Goal: Task Accomplishment & Management: Use online tool/utility

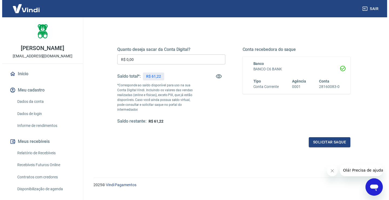
scroll to position [68, 0]
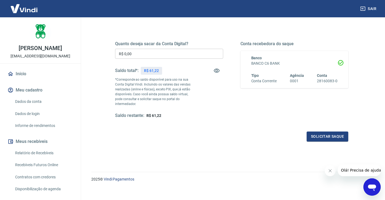
click at [155, 54] on input "R$ 0,00" at bounding box center [169, 54] width 108 height 10
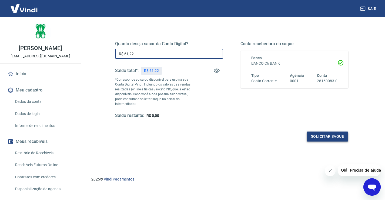
type input "R$ 61,22"
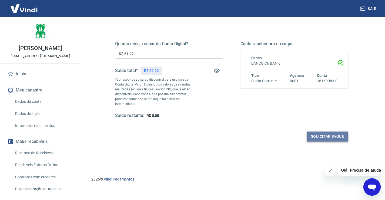
click at [326, 131] on button "Solicitar saque" at bounding box center [328, 136] width 42 height 10
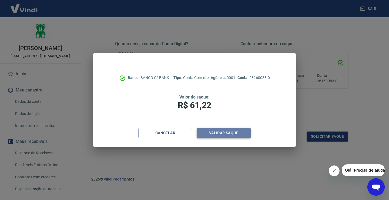
click at [233, 132] on button "Validar saque" at bounding box center [224, 133] width 54 height 10
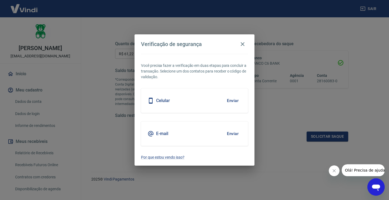
click at [228, 100] on button "Enviar" at bounding box center [233, 100] width 18 height 11
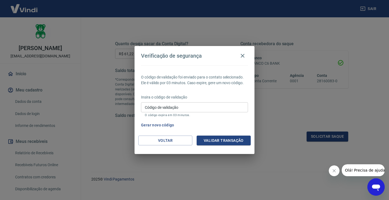
click at [166, 126] on button "Gerar novo código" at bounding box center [158, 125] width 38 height 10
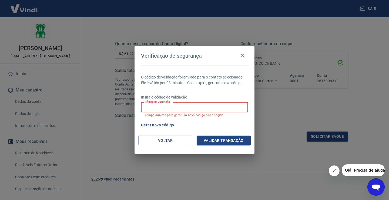
click at [166, 109] on input "Código de validação" at bounding box center [194, 107] width 107 height 10
type input "416830"
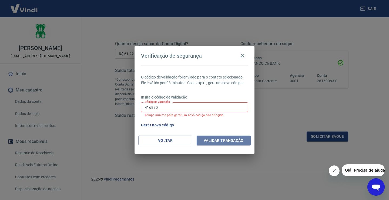
drag, startPoint x: 209, startPoint y: 142, endPoint x: 209, endPoint y: 138, distance: 4.1
click at [209, 138] on button "Validar transação" at bounding box center [224, 140] width 54 height 10
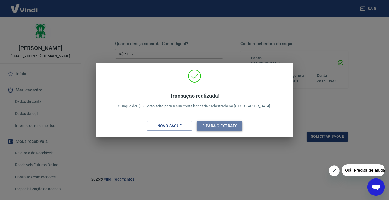
click at [211, 125] on button "Ir para o extrato" at bounding box center [220, 126] width 46 height 10
